Goal: Transaction & Acquisition: Purchase product/service

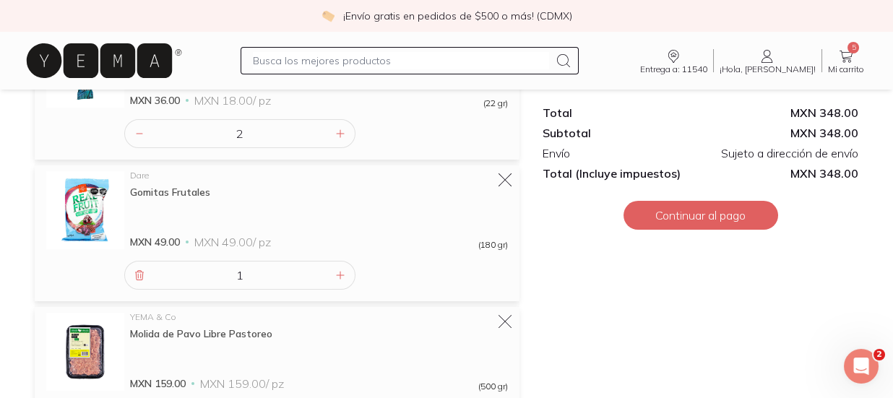
scroll to position [478, 0]
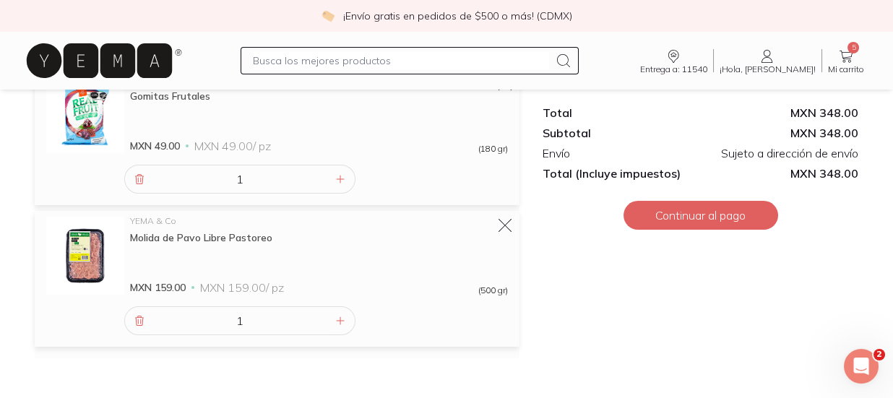
click at [333, 62] on input "text" at bounding box center [401, 60] width 297 height 17
type input "molida"
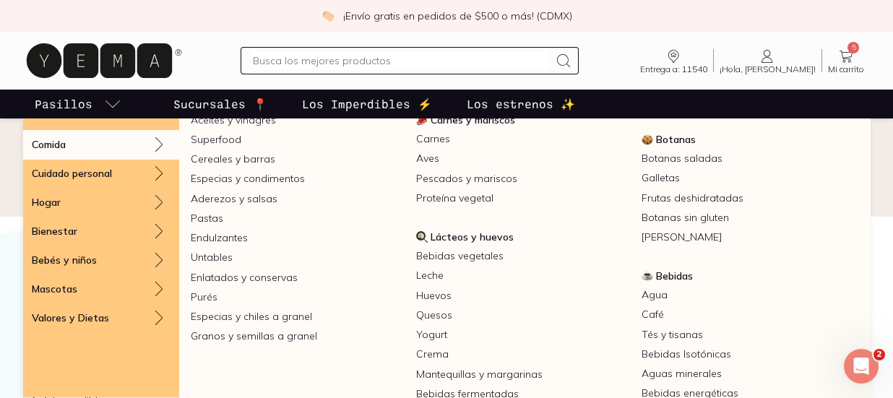
scroll to position [282, 0]
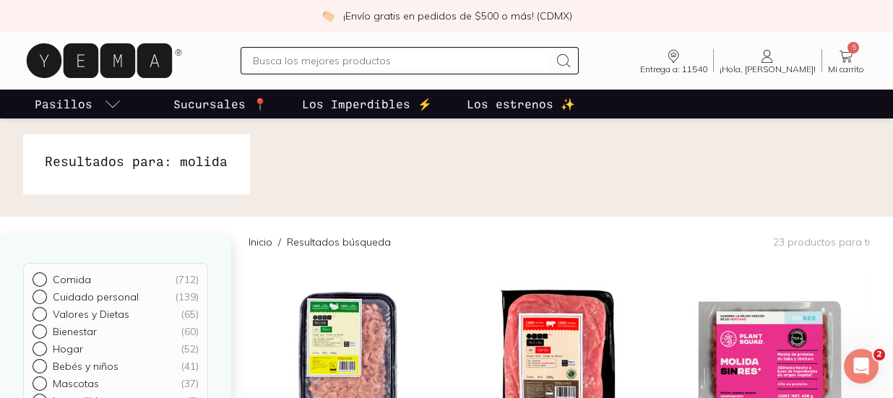
click at [312, 64] on input "text" at bounding box center [401, 60] width 297 height 17
type input "[MEDICAL_DATA]"
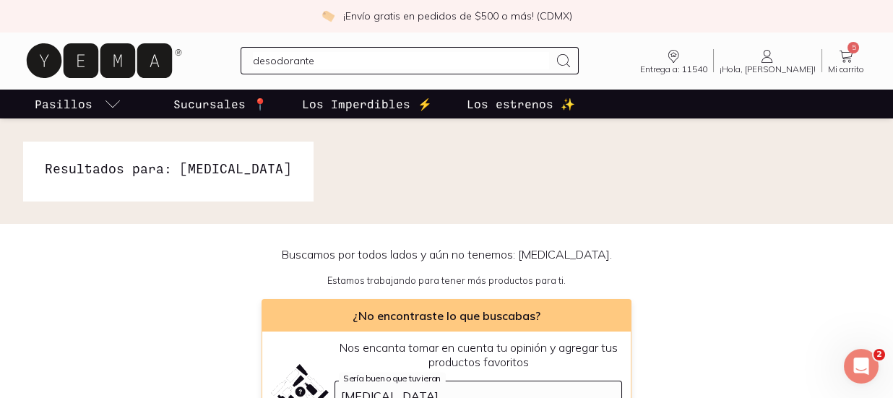
type input "desodorantee"
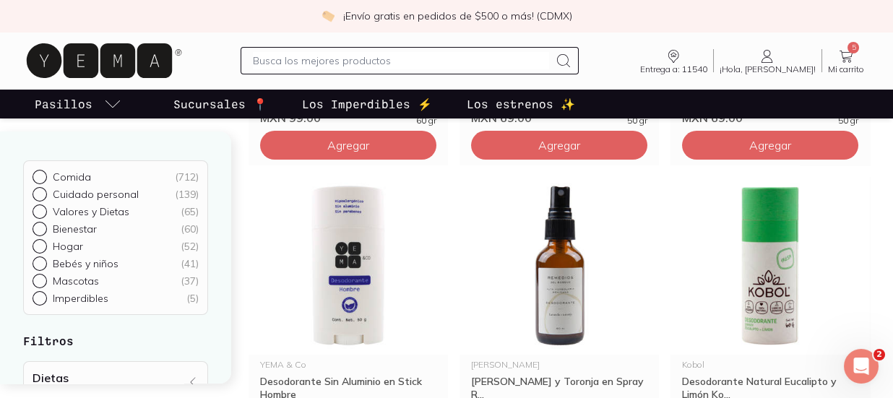
scroll to position [416, 0]
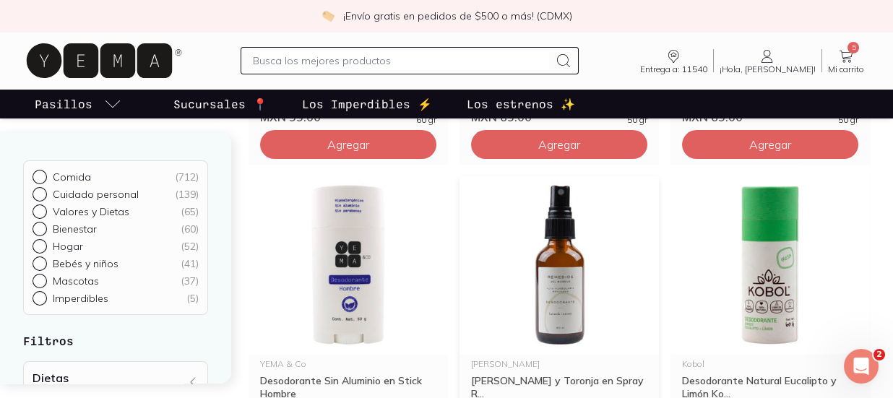
click at [468, 257] on img at bounding box center [559, 265] width 199 height 178
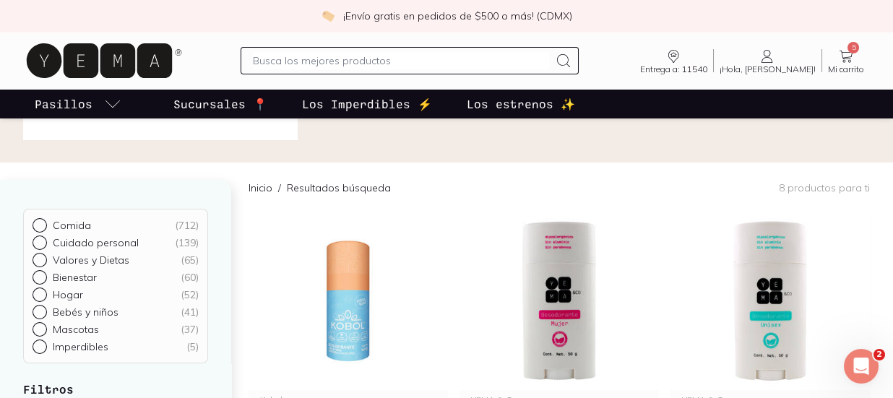
scroll to position [59, 0]
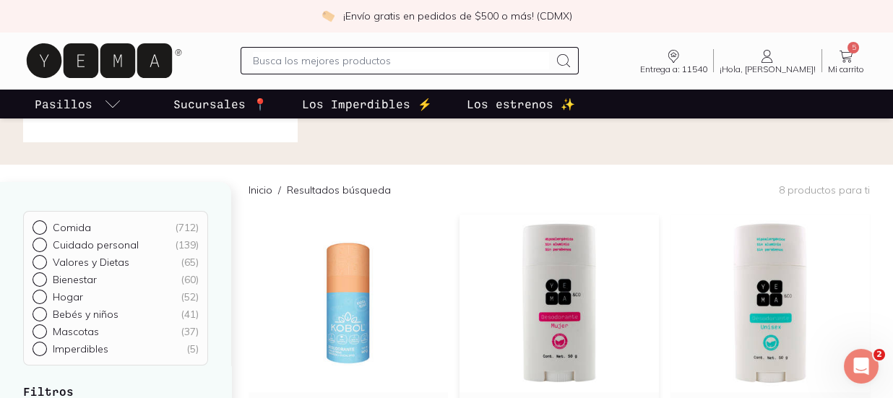
click at [577, 304] on img at bounding box center [559, 304] width 199 height 178
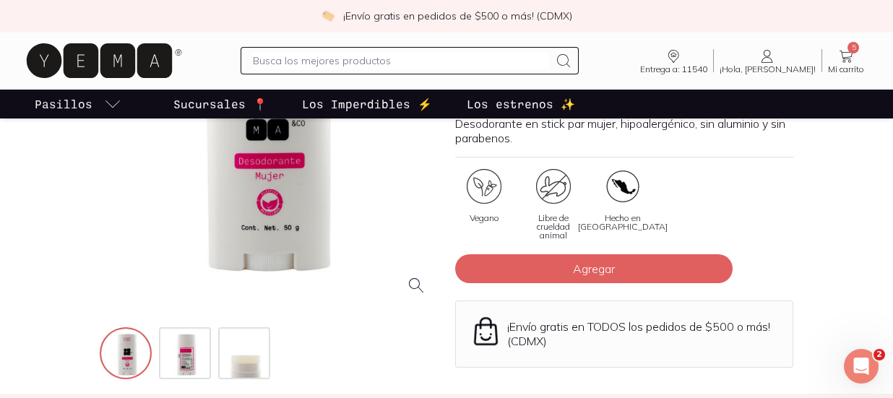
scroll to position [202, 0]
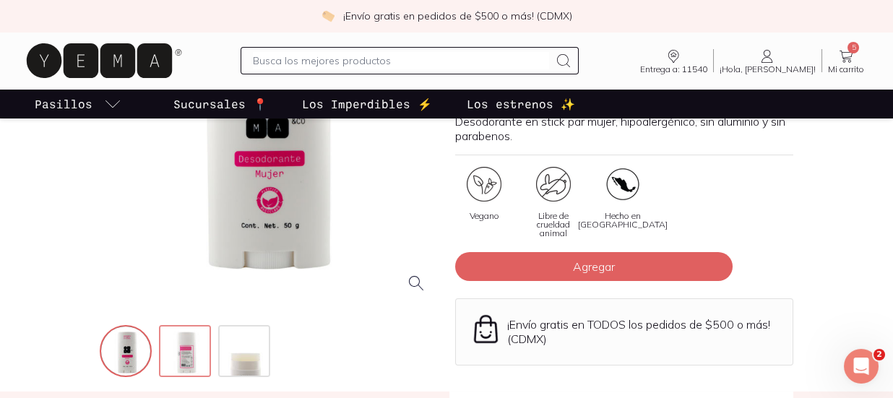
click at [171, 358] on img at bounding box center [186, 353] width 52 height 52
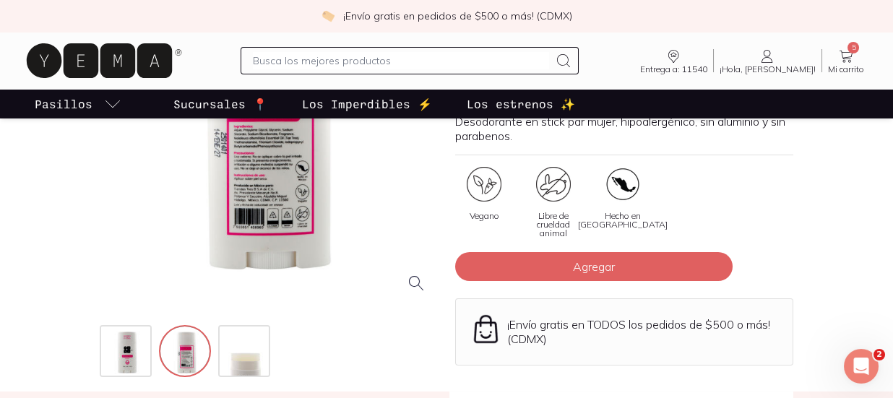
click at [237, 165] on div at bounding box center [269, 136] width 338 height 338
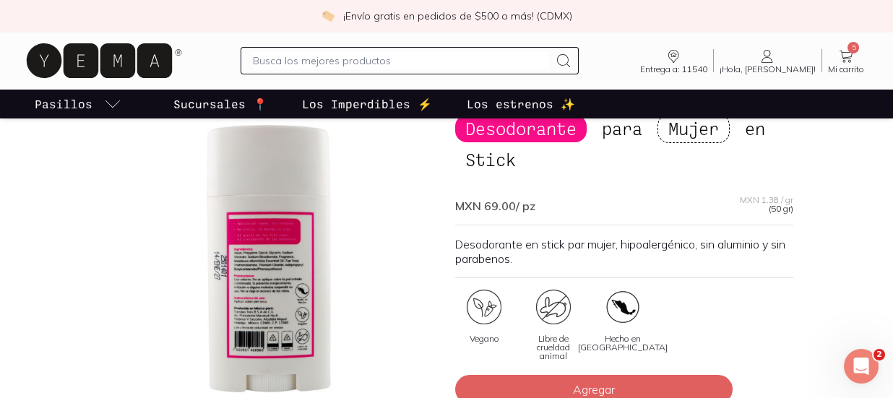
scroll to position [75, 0]
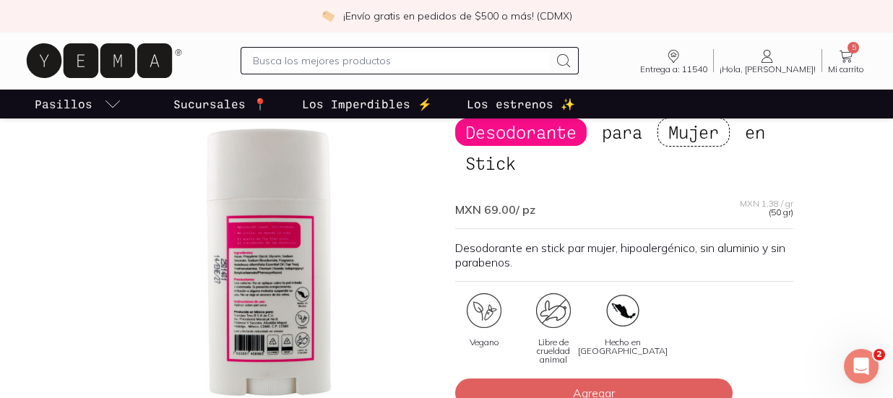
click at [272, 266] on div at bounding box center [269, 262] width 338 height 338
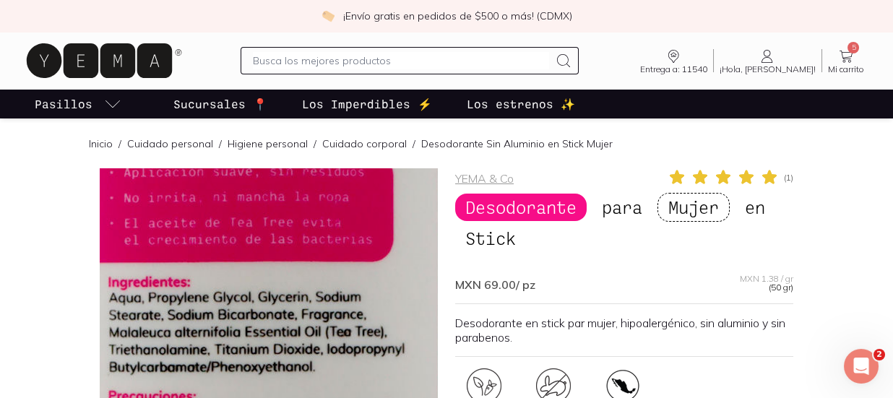
scroll to position [124, 0]
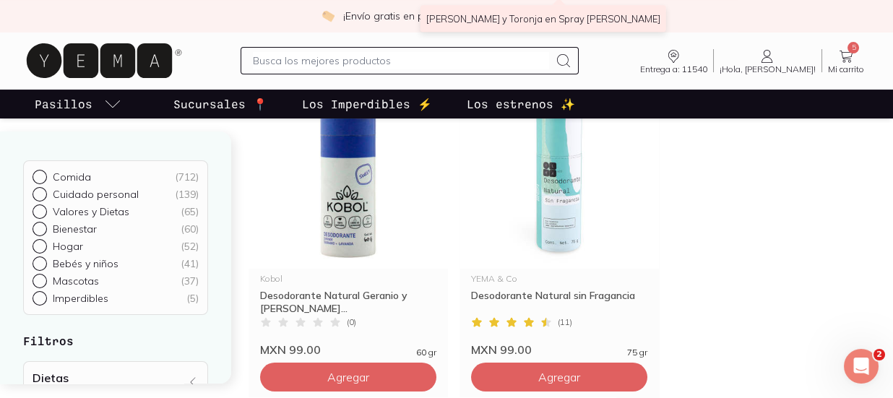
scroll to position [820, 0]
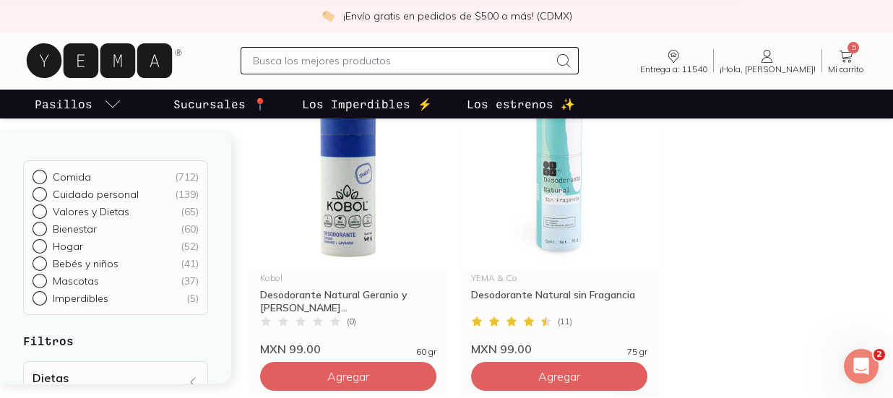
click at [383, 65] on input "text" at bounding box center [401, 60] width 297 height 17
type input "labial"
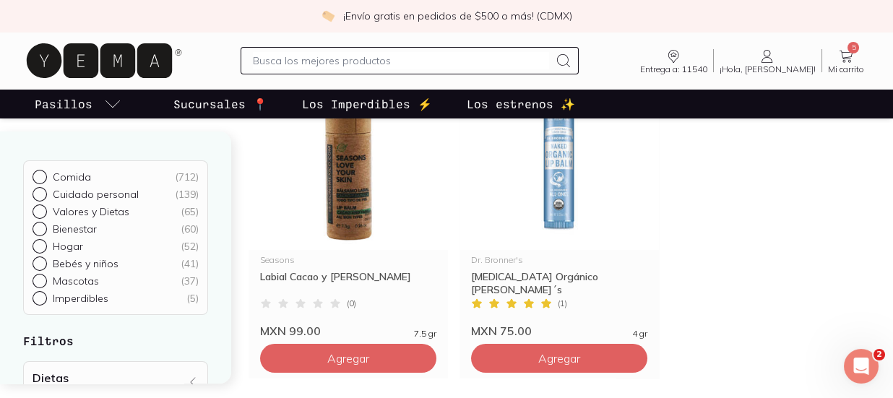
scroll to position [200, 0]
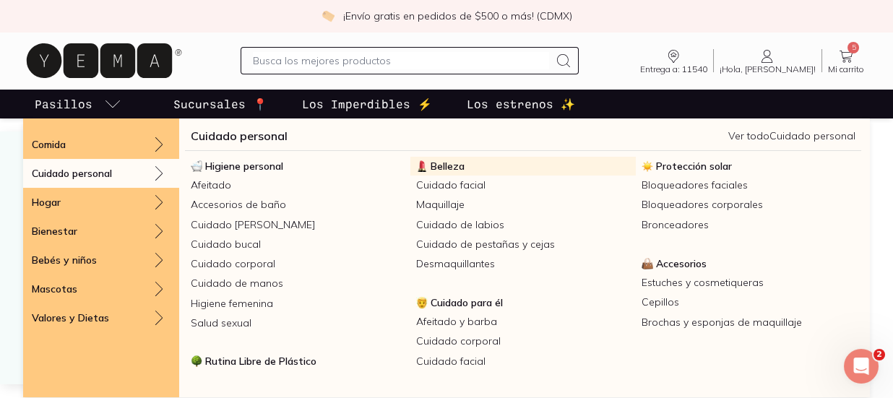
click at [431, 163] on span "Belleza" at bounding box center [448, 166] width 34 height 13
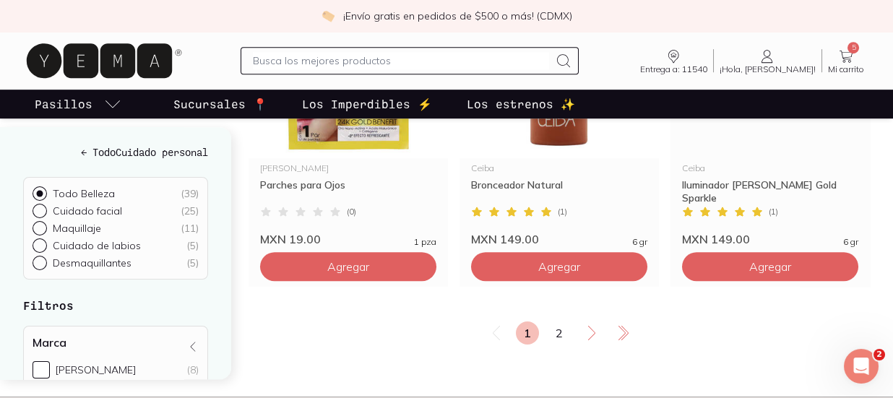
scroll to position [2451, 0]
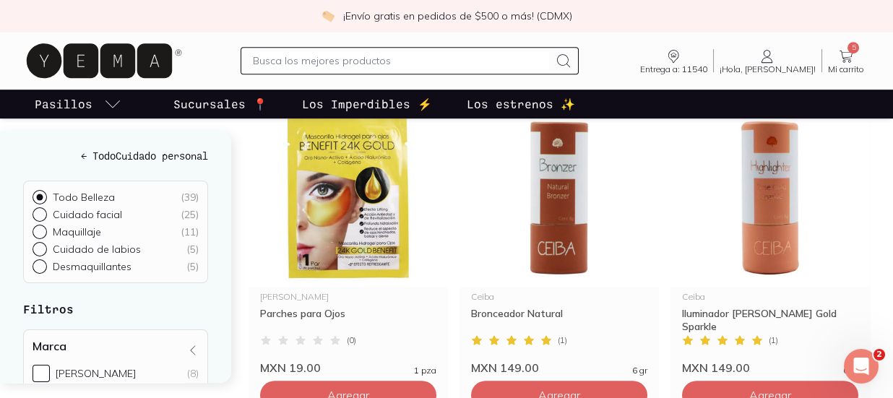
click at [345, 68] on input "text" at bounding box center [401, 60] width 297 height 17
type input "balsamo"
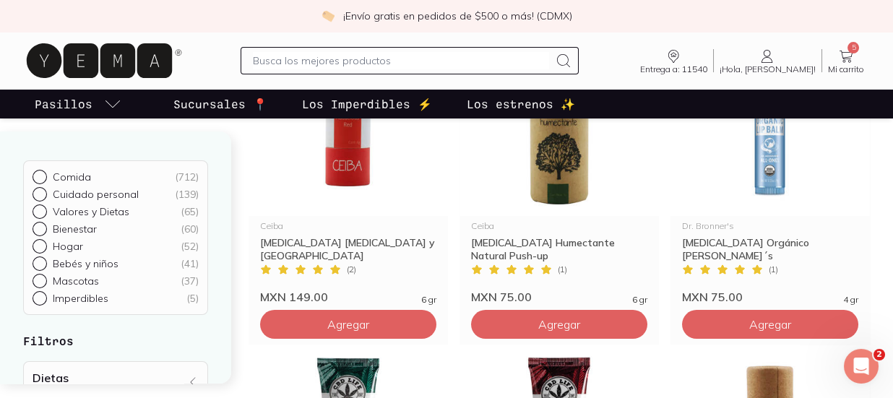
scroll to position [557, 0]
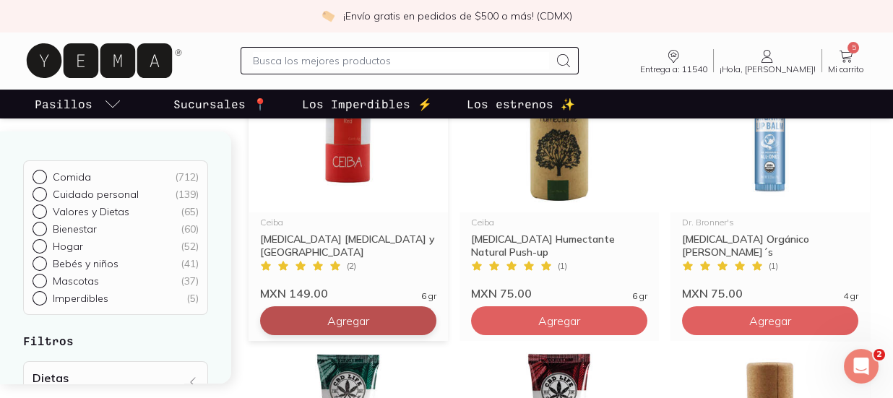
click at [384, 317] on button "Agregar" at bounding box center [348, 320] width 176 height 29
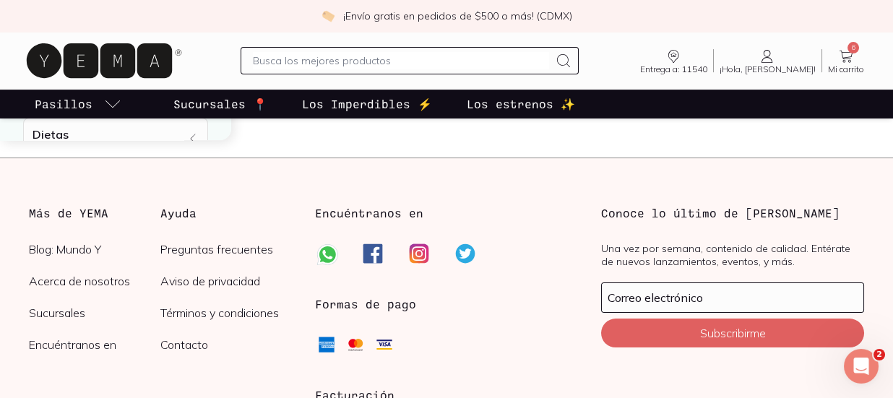
scroll to position [1492, 0]
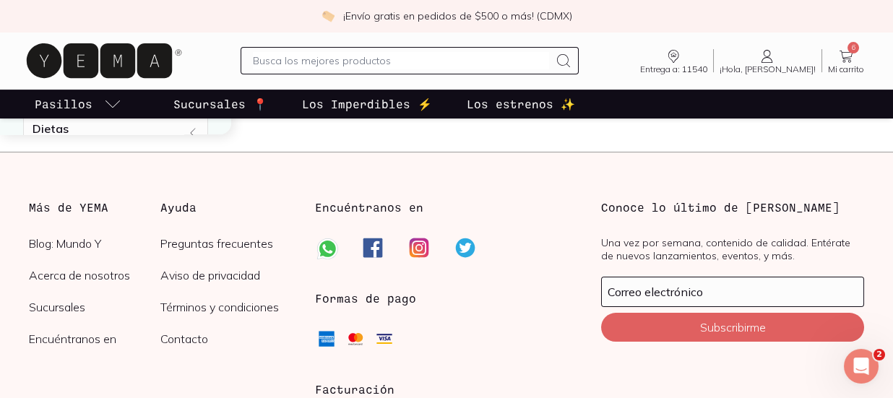
click at [852, 55] on icon at bounding box center [846, 56] width 17 height 17
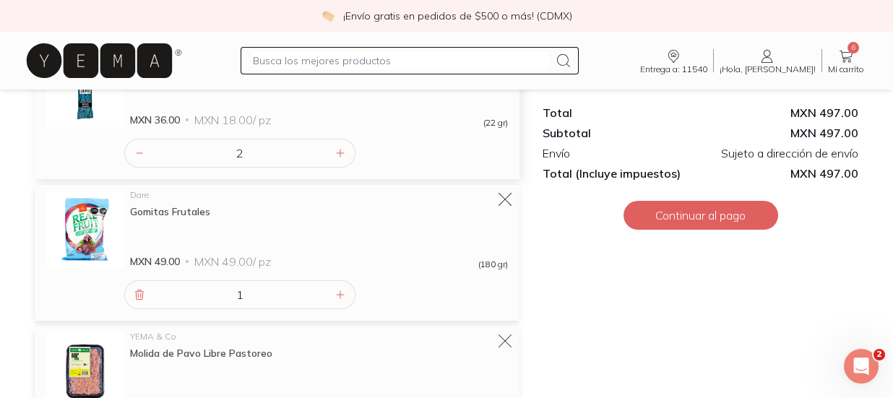
scroll to position [503, 0]
click at [340, 155] on icon at bounding box center [341, 155] width 12 height 12
type input "3"
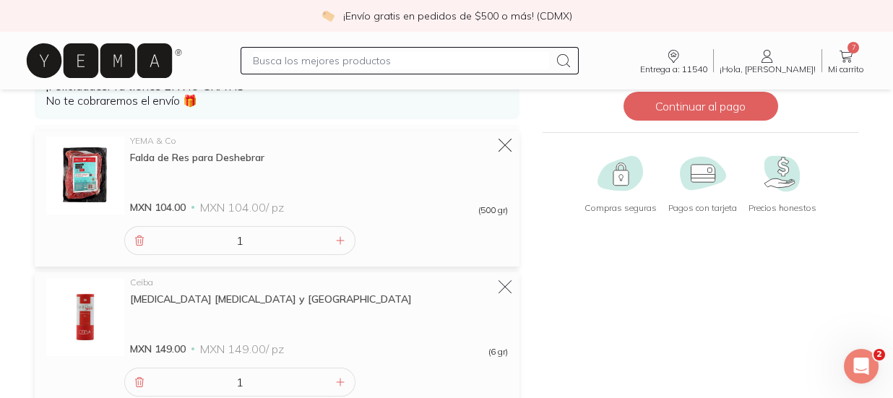
scroll to position [0, 0]
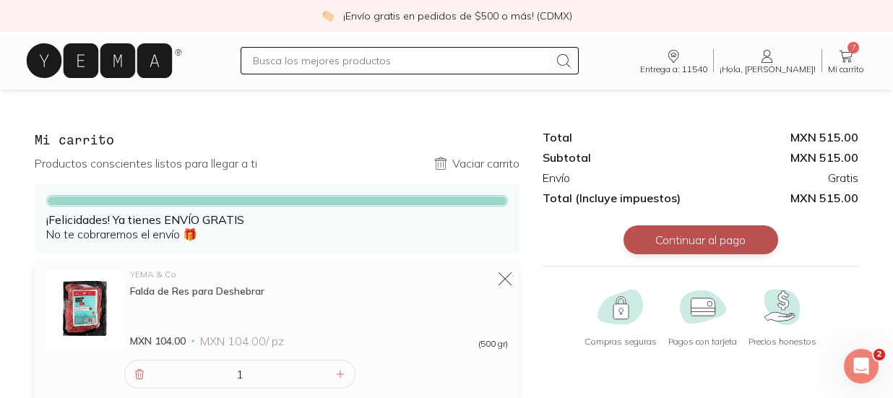
click at [655, 250] on button "Continuar al pago" at bounding box center [701, 239] width 155 height 29
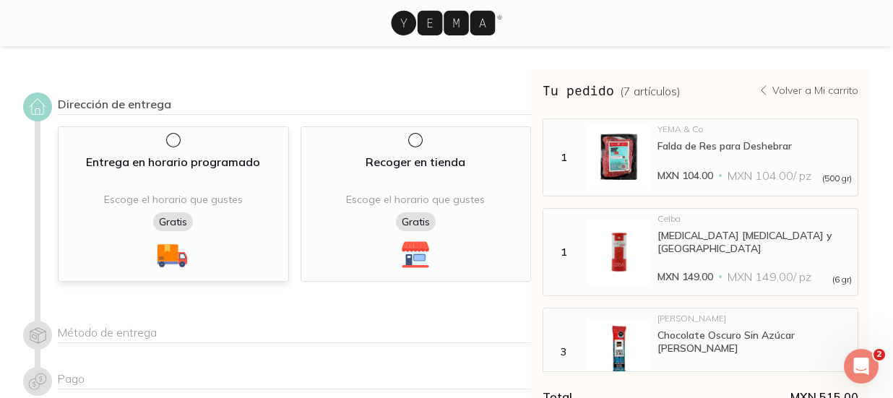
click at [179, 143] on div at bounding box center [176, 140] width 20 height 14
click at [178, 143] on input "radio" at bounding box center [172, 139] width 12 height 12
radio input "true"
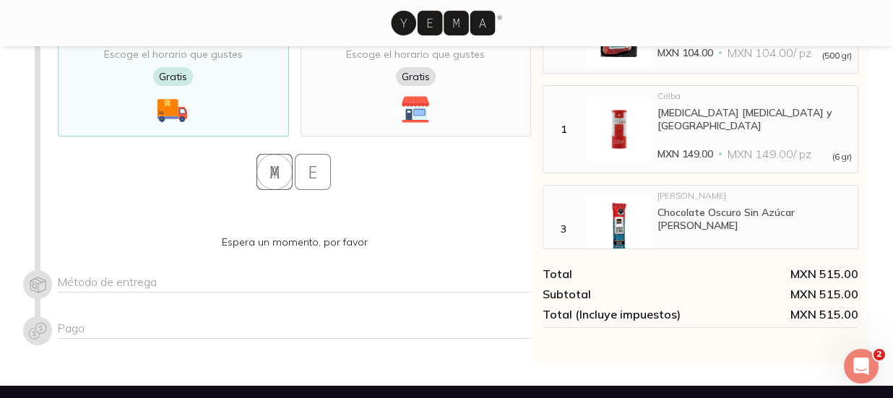
scroll to position [152, 0]
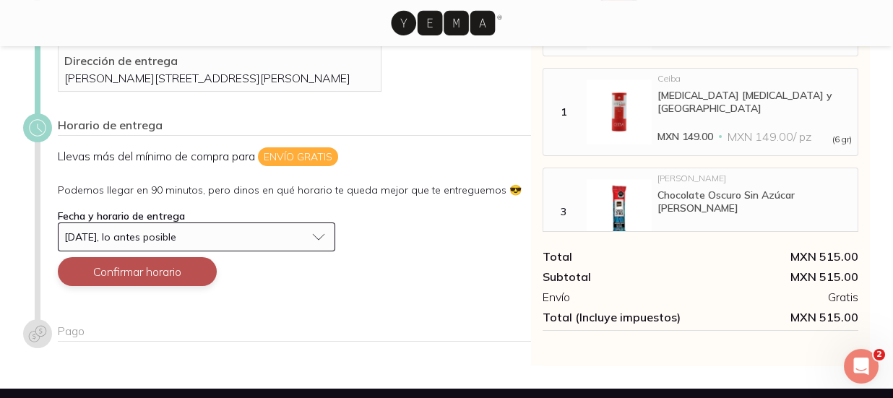
click at [137, 286] on button "Confirmar horario" at bounding box center [137, 271] width 159 height 29
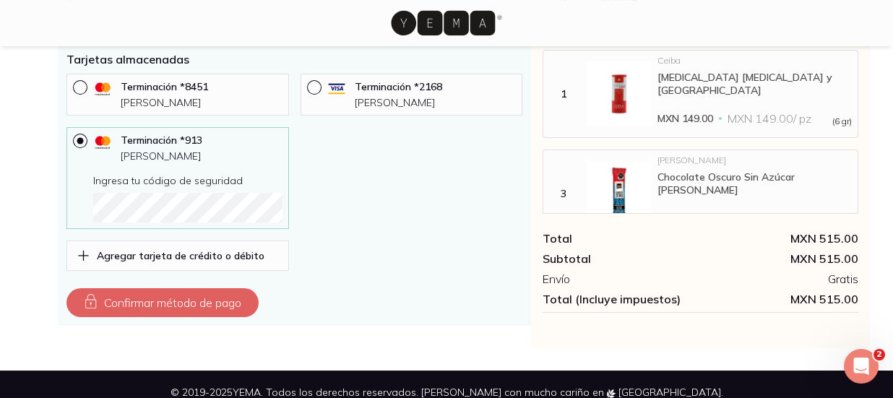
scroll to position [612, 0]
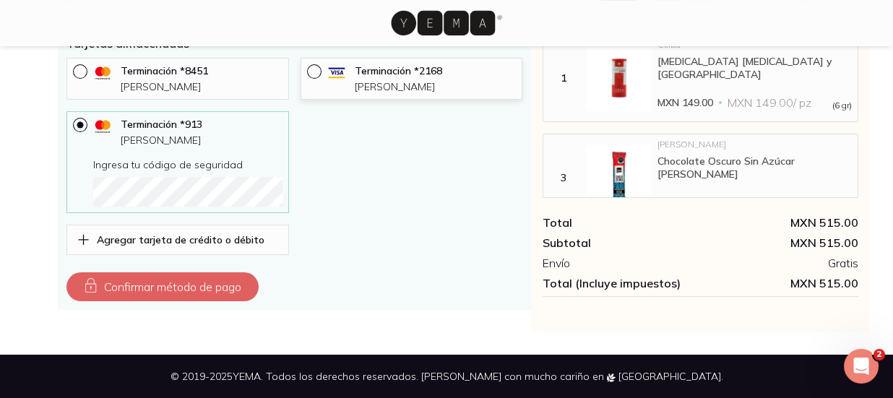
click at [334, 85] on icon at bounding box center [336, 73] width 25 height 29
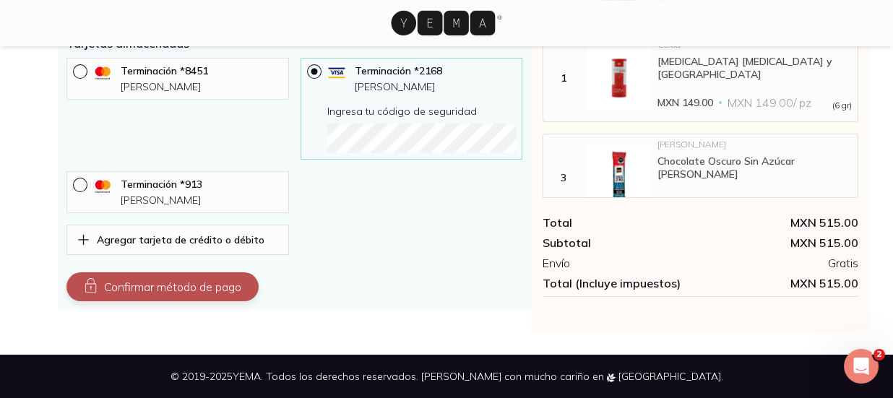
click at [245, 296] on button "Confirmar método de pago" at bounding box center [162, 286] width 192 height 29
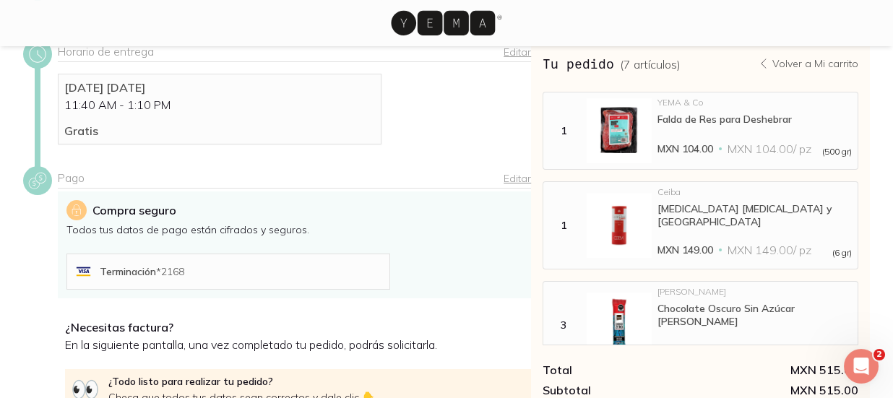
scroll to position [384, 0]
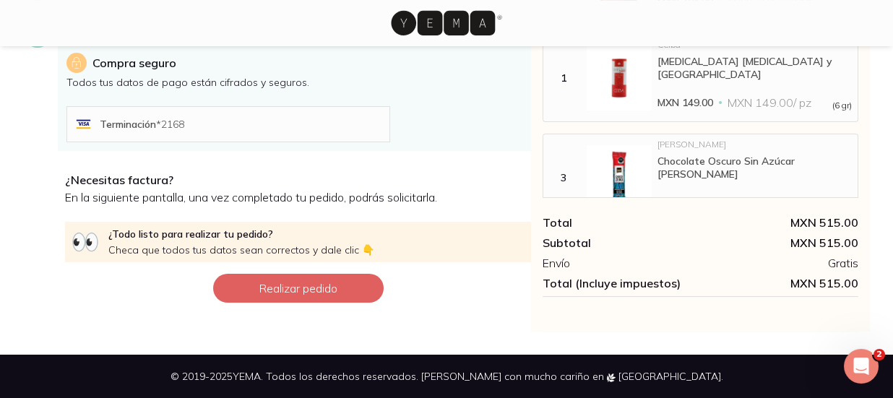
click at [245, 296] on button "Realizar pedido" at bounding box center [298, 288] width 171 height 29
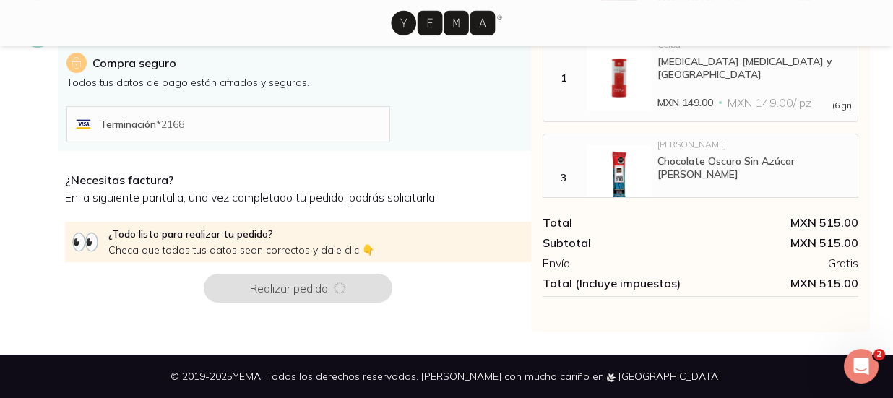
scroll to position [0, 0]
